Goal: Browse casually: Explore the website without a specific task or goal

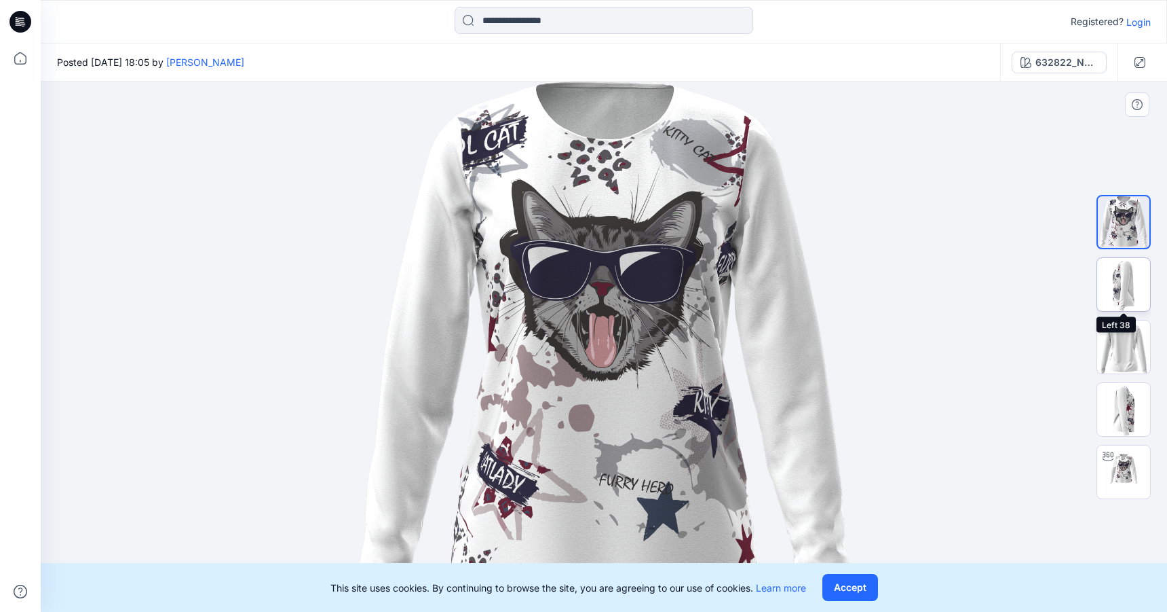
click at [1129, 282] on img at bounding box center [1123, 284] width 53 height 53
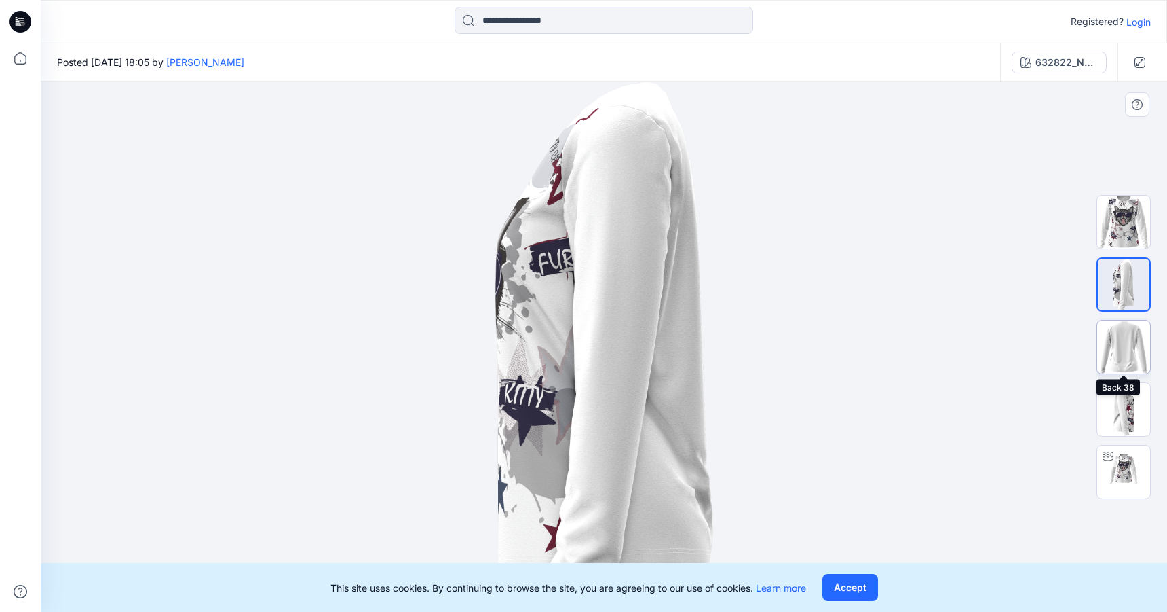
click at [1120, 358] on img at bounding box center [1123, 346] width 53 height 53
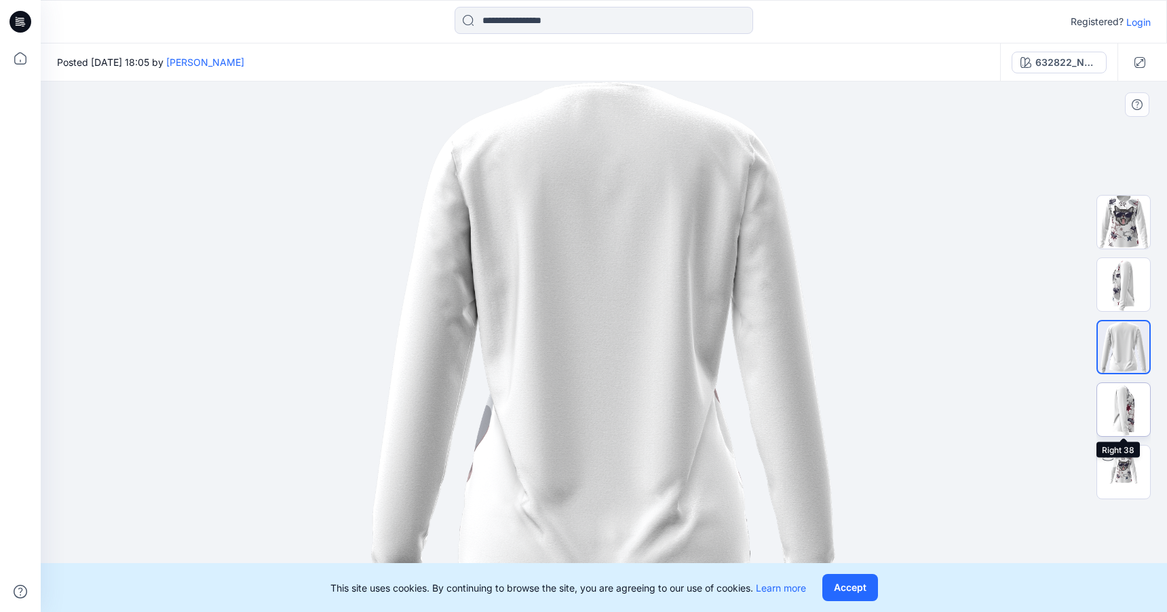
click at [1124, 415] on img at bounding box center [1123, 409] width 53 height 53
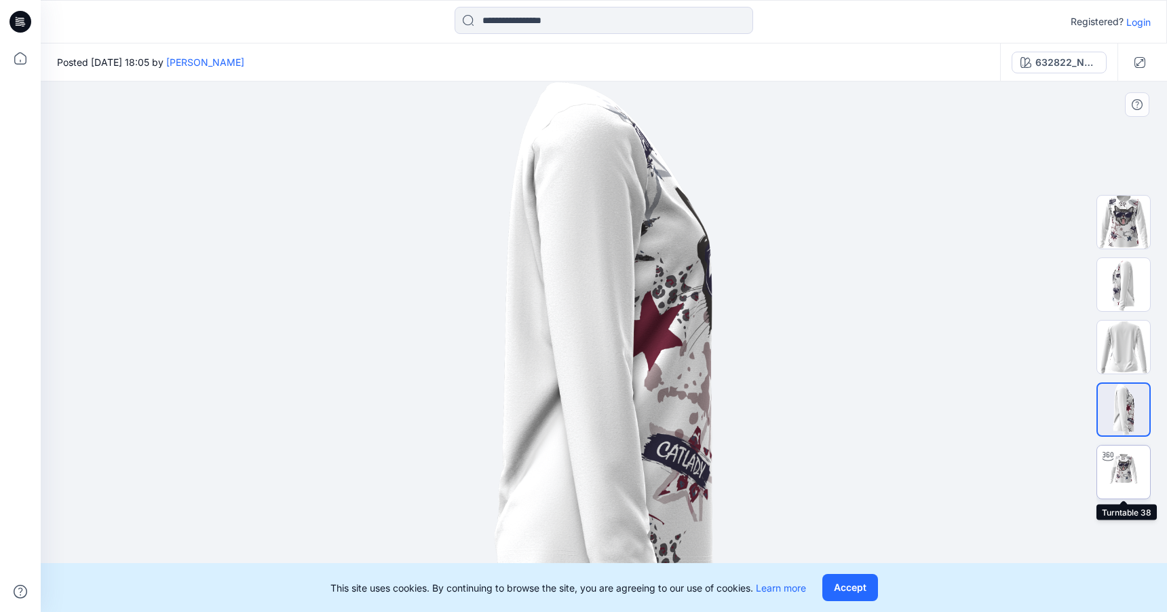
click at [1124, 467] on img at bounding box center [1123, 471] width 53 height 53
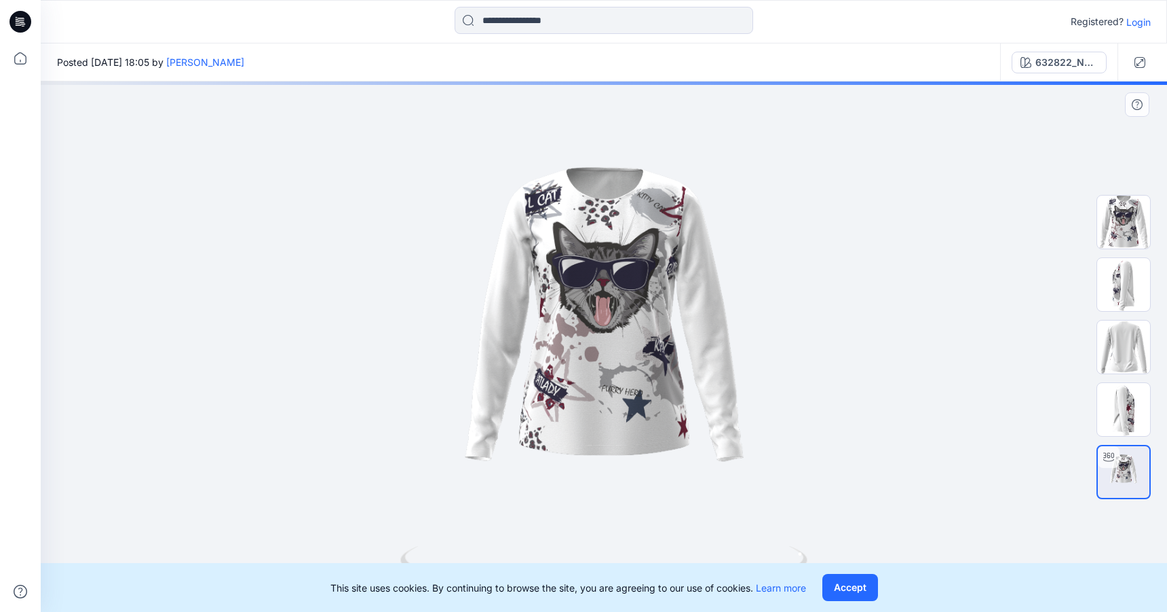
drag, startPoint x: 651, startPoint y: 342, endPoint x: 650, endPoint y: 420, distance: 78.1
click at [650, 420] on div at bounding box center [604, 346] width 1127 height 530
drag, startPoint x: 630, startPoint y: 258, endPoint x: 631, endPoint y: 375, distance: 116.7
click at [631, 374] on div at bounding box center [604, 346] width 1127 height 530
drag, startPoint x: 630, startPoint y: 391, endPoint x: 630, endPoint y: 325, distance: 65.8
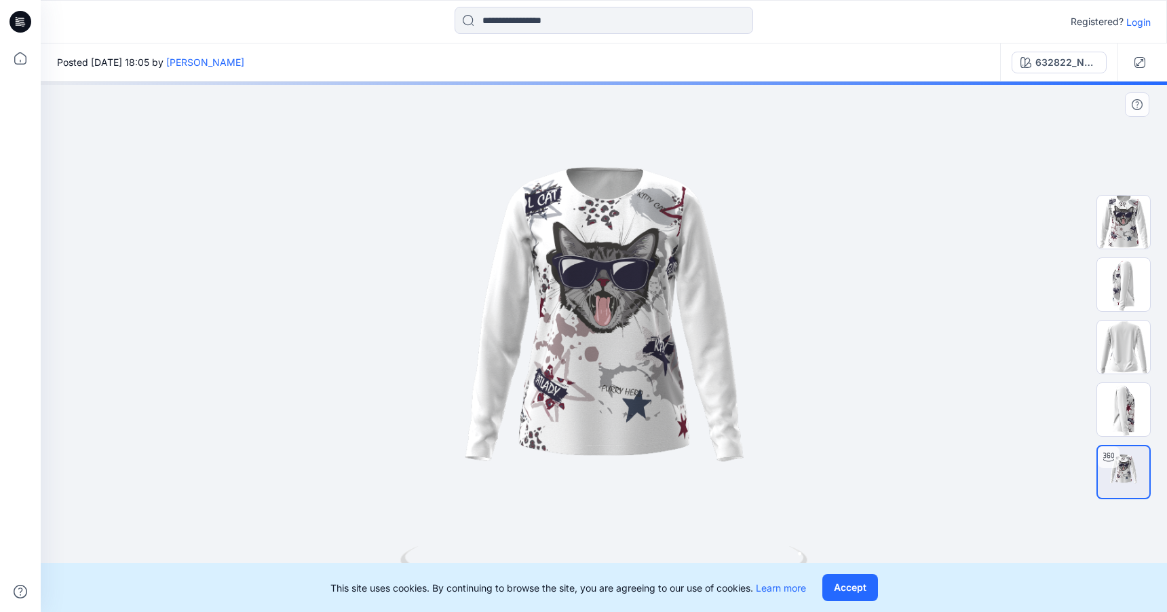
click at [630, 325] on div at bounding box center [604, 346] width 1127 height 530
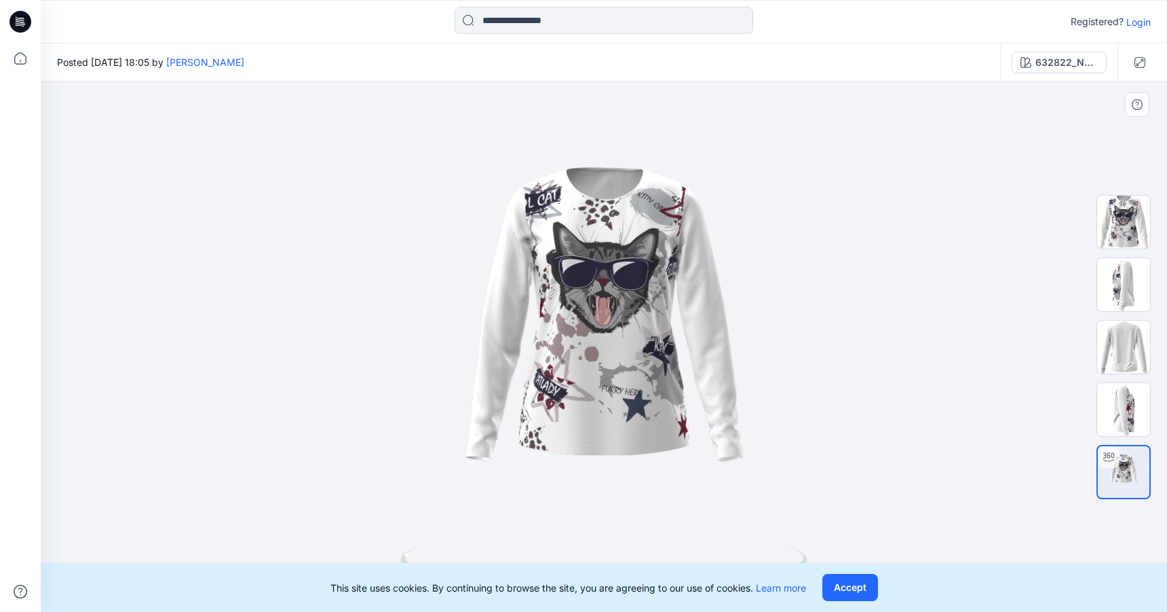
drag, startPoint x: 650, startPoint y: 350, endPoint x: 654, endPoint y: 333, distance: 17.4
click at [654, 333] on div at bounding box center [604, 346] width 1127 height 530
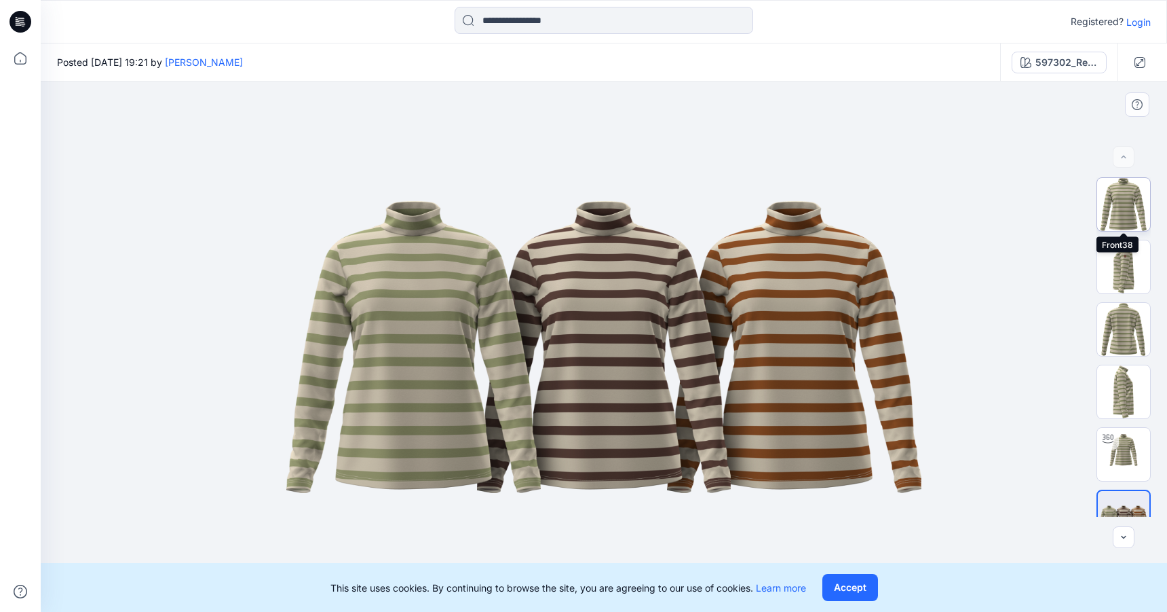
click at [1125, 204] on img at bounding box center [1123, 204] width 53 height 53
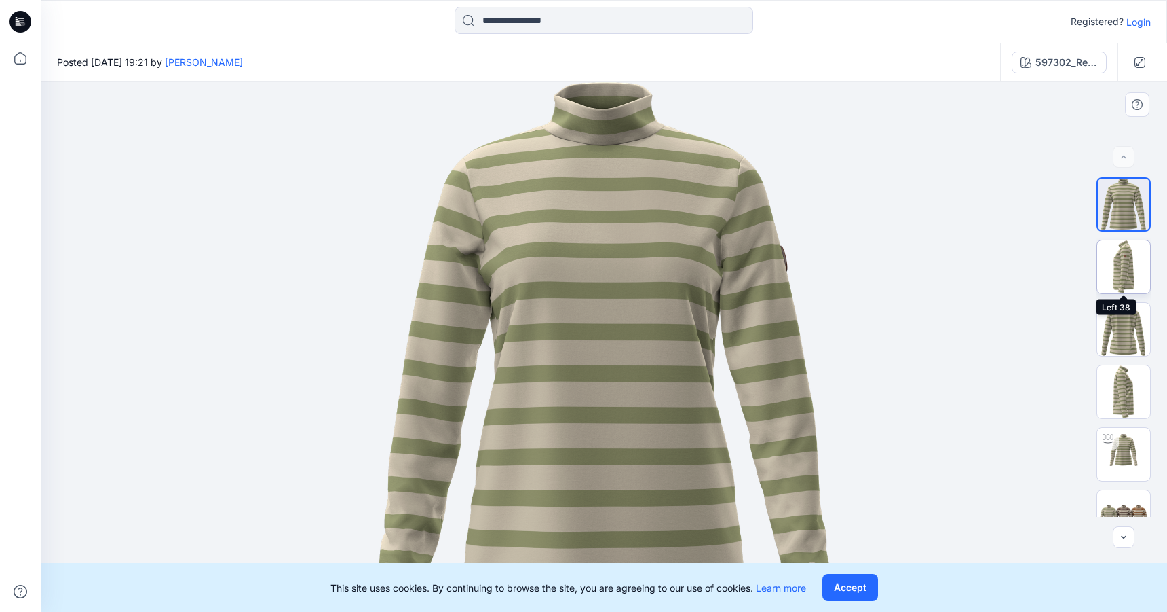
click at [1121, 272] on img at bounding box center [1123, 266] width 53 height 53
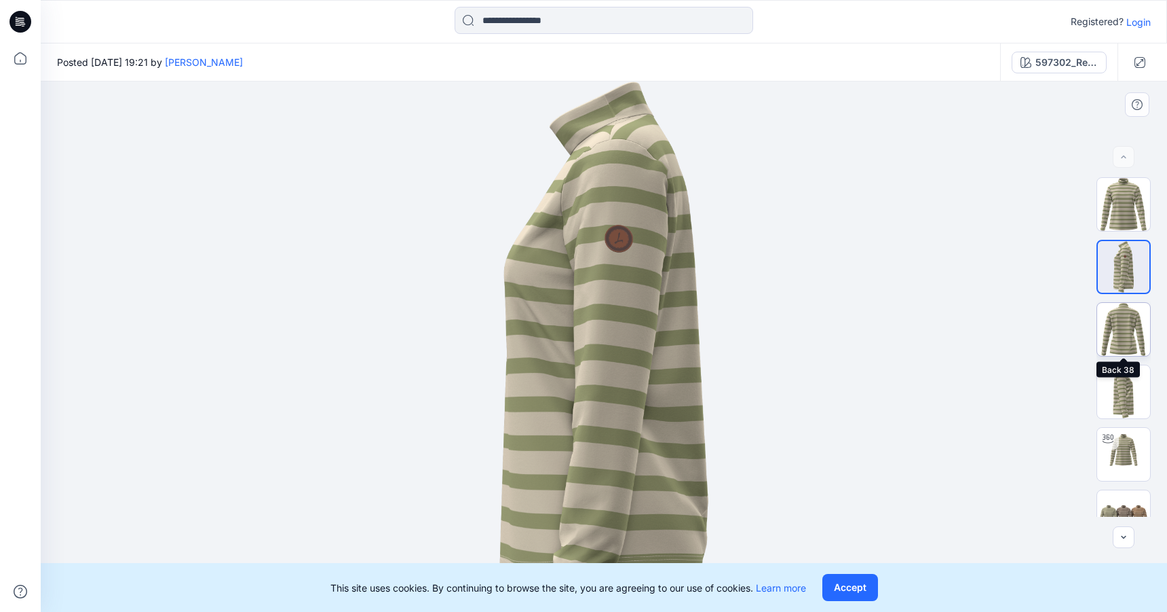
click at [1115, 333] on img at bounding box center [1123, 329] width 53 height 53
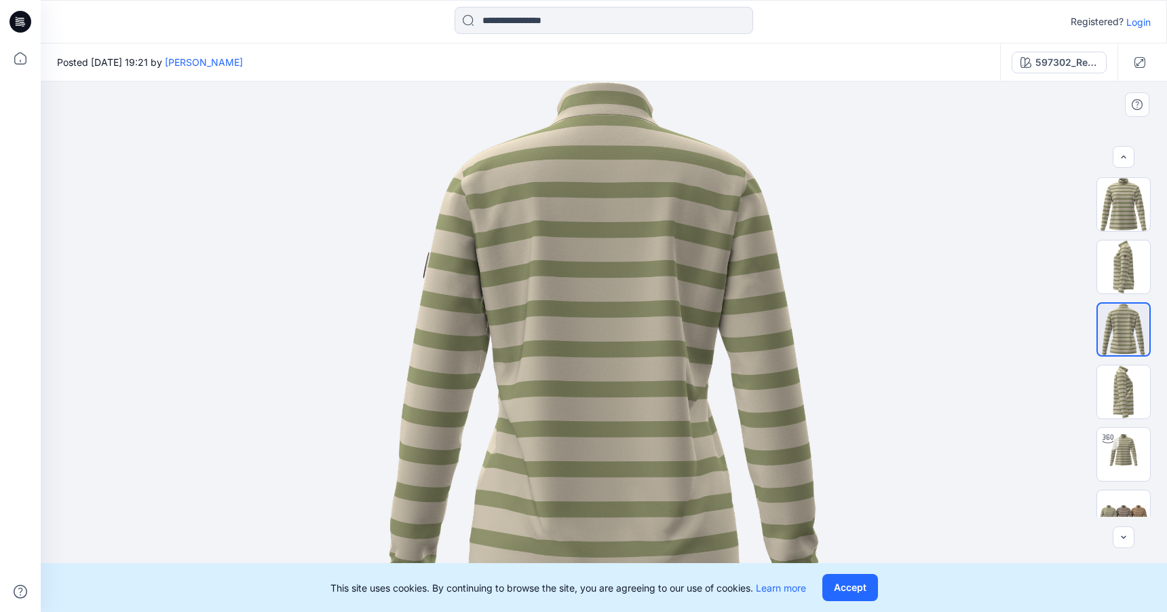
scroll to position [27, 0]
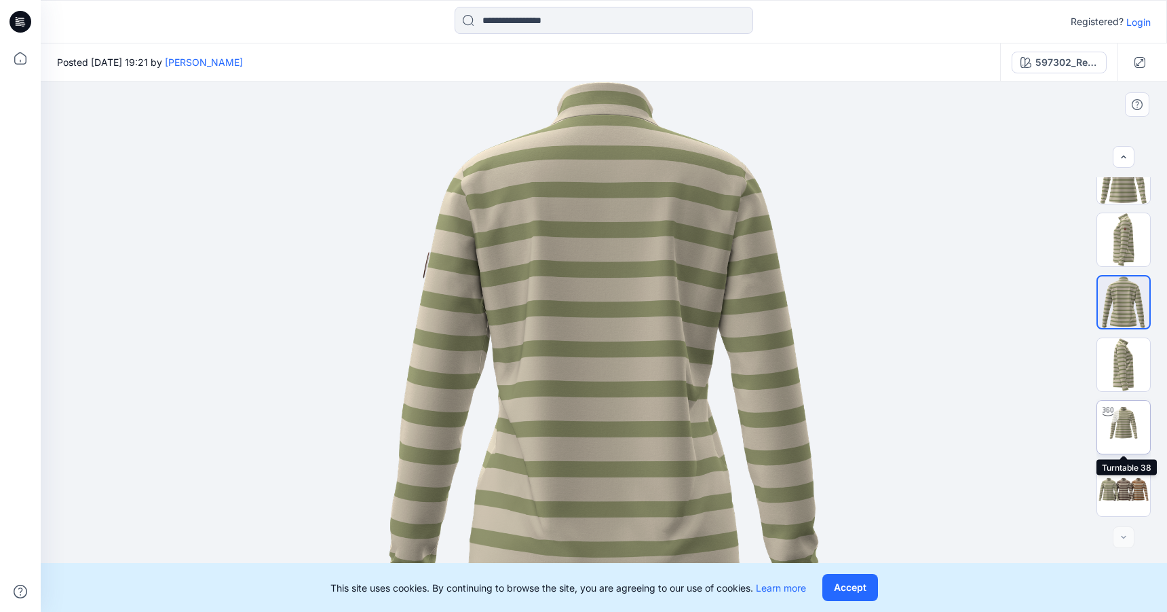
click at [1118, 436] on img at bounding box center [1123, 426] width 53 height 53
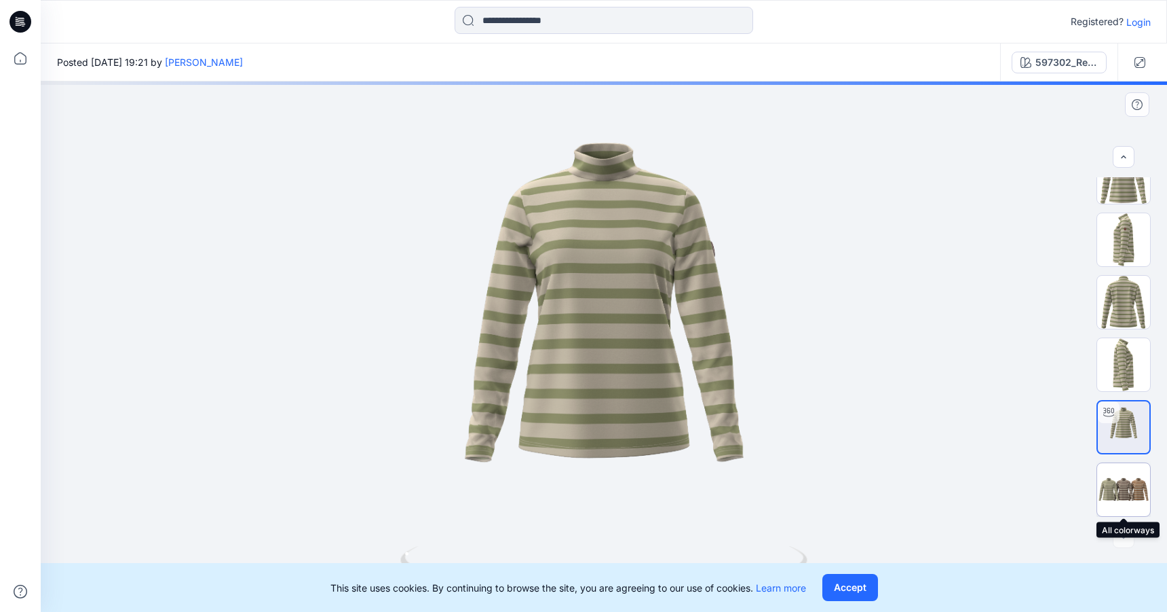
click at [1121, 481] on img at bounding box center [1123, 489] width 53 height 32
